Goal: Find specific page/section: Find specific page/section

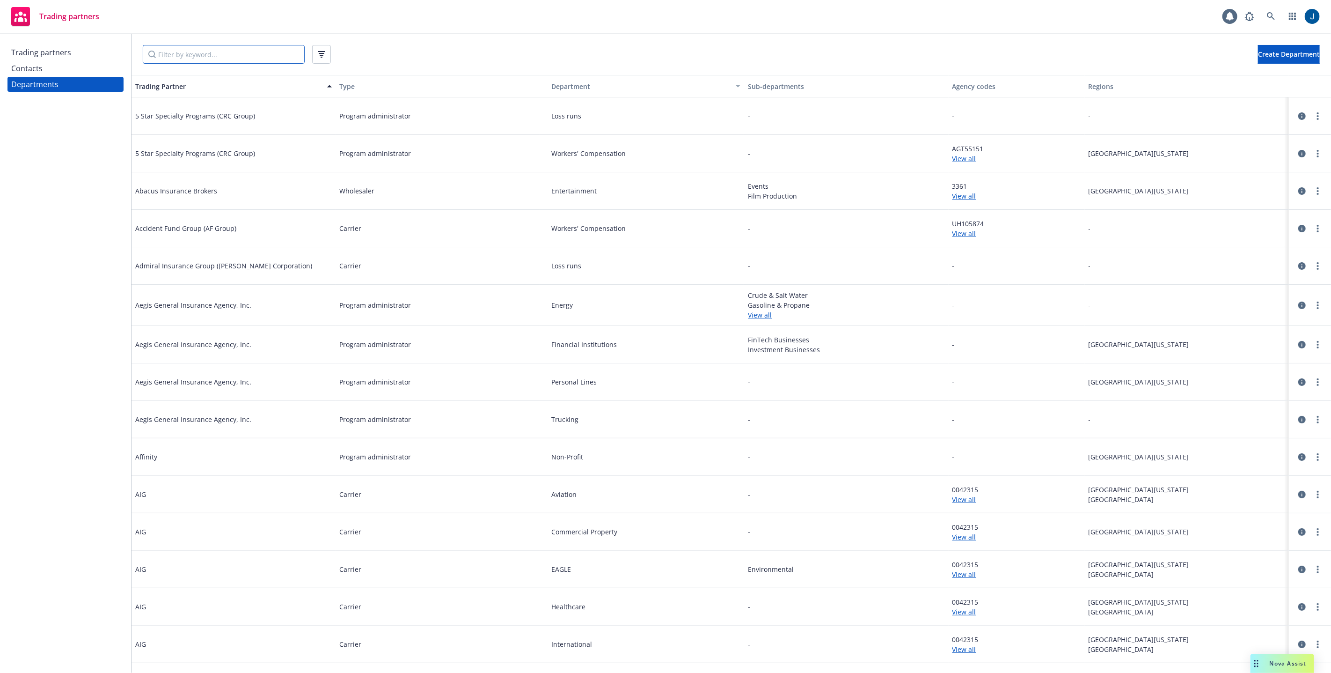
click at [251, 54] on input "Filter by keyword..." at bounding box center [224, 54] width 162 height 19
type input "safdsajkl;"
